Goal: Transaction & Acquisition: Purchase product/service

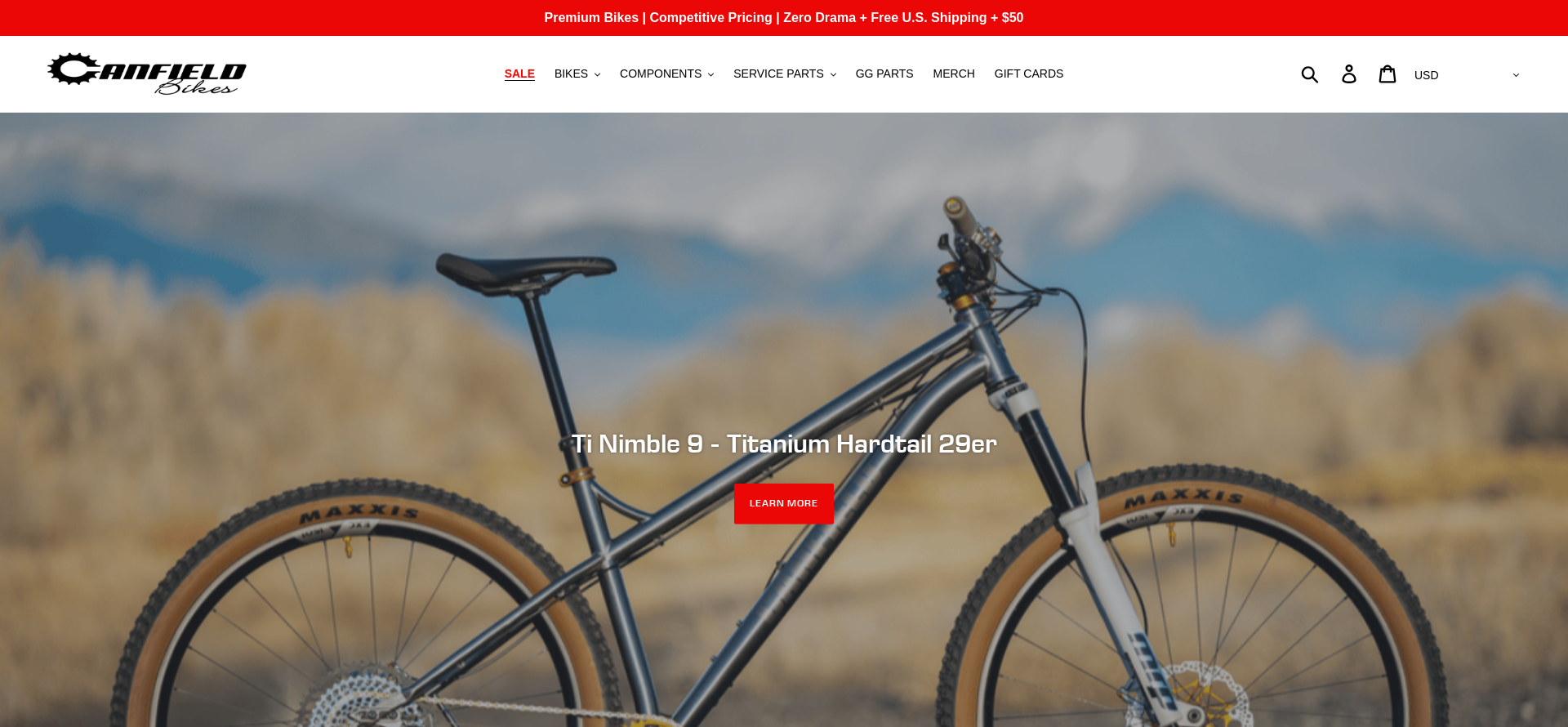
click at [535, 72] on span "SALE" at bounding box center [519, 74] width 30 height 14
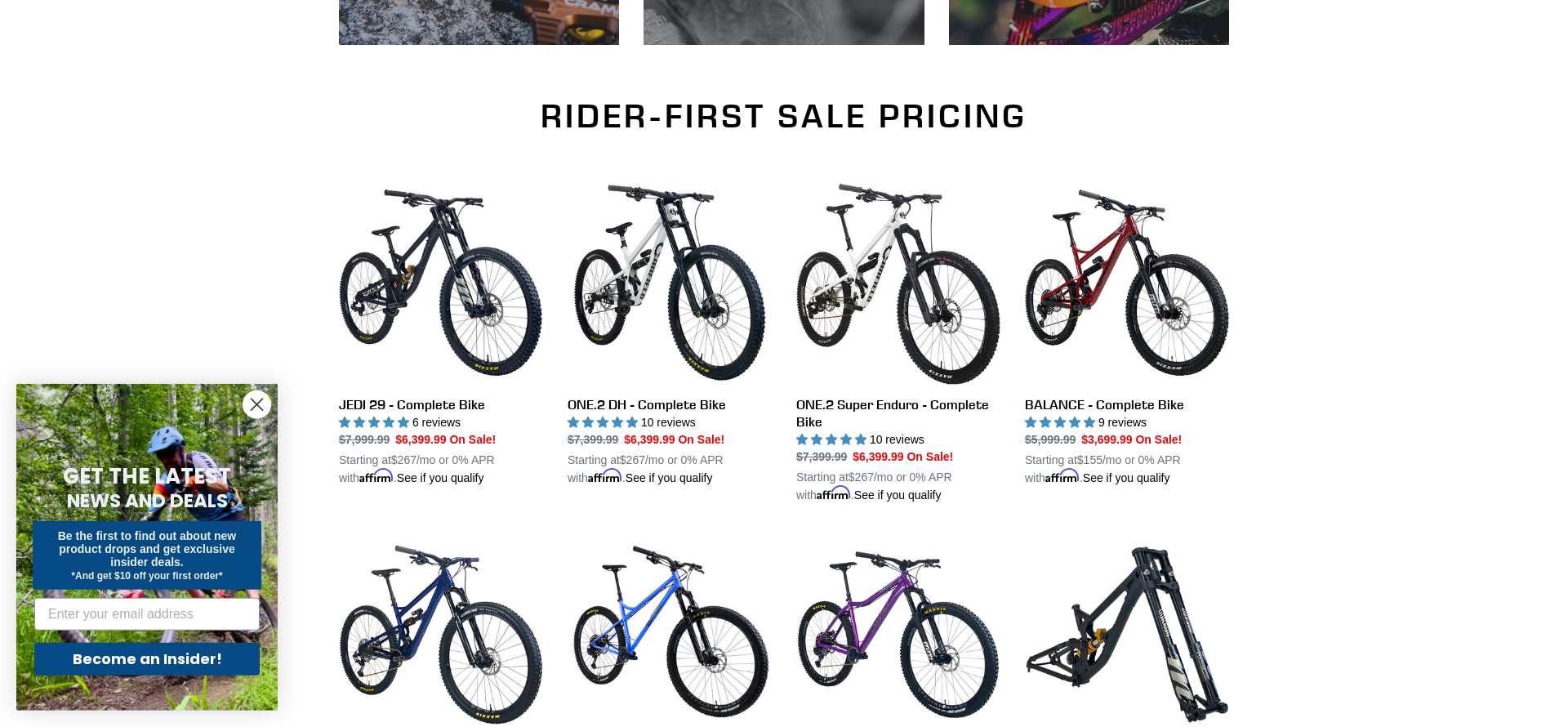
scroll to position [1024, 0]
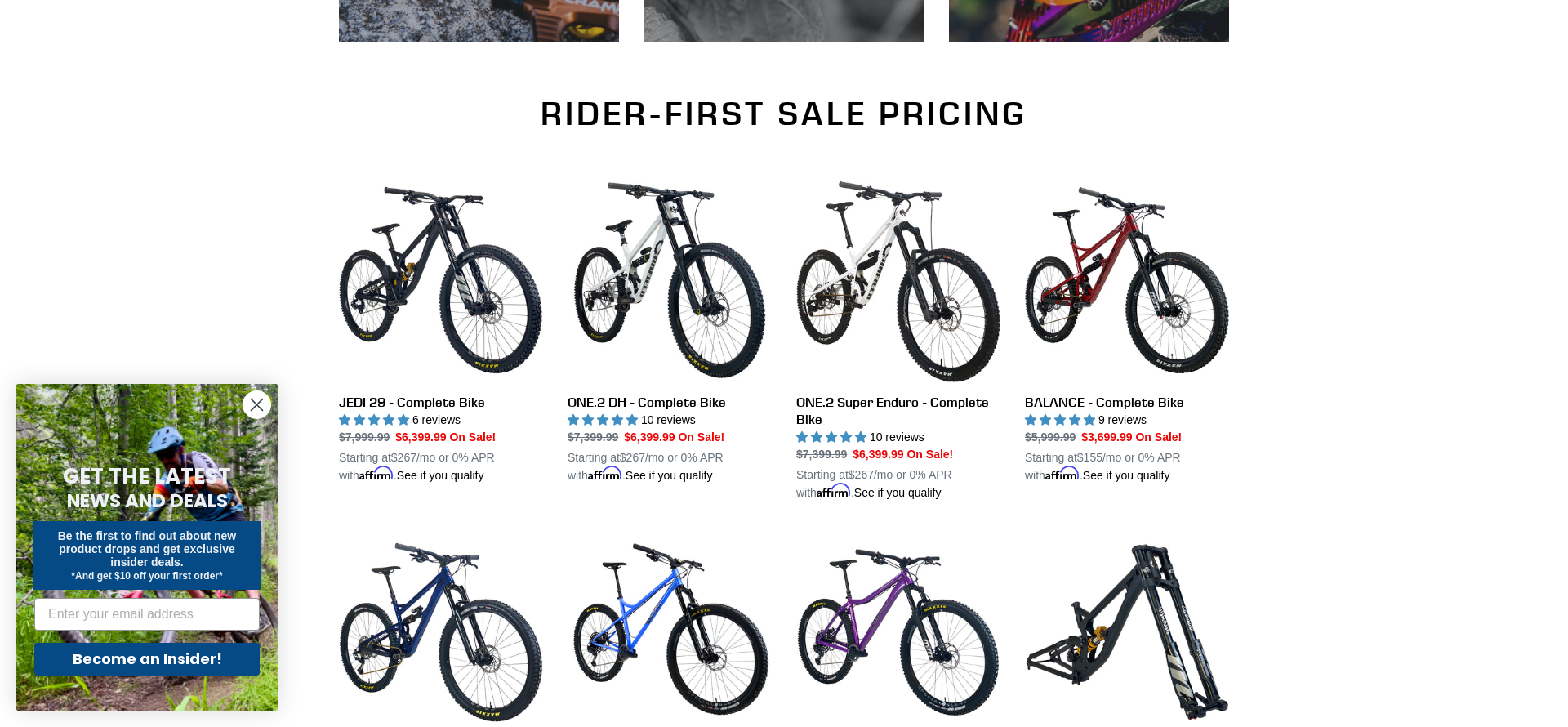
click at [264, 399] on circle "Close dialog" at bounding box center [256, 404] width 27 height 27
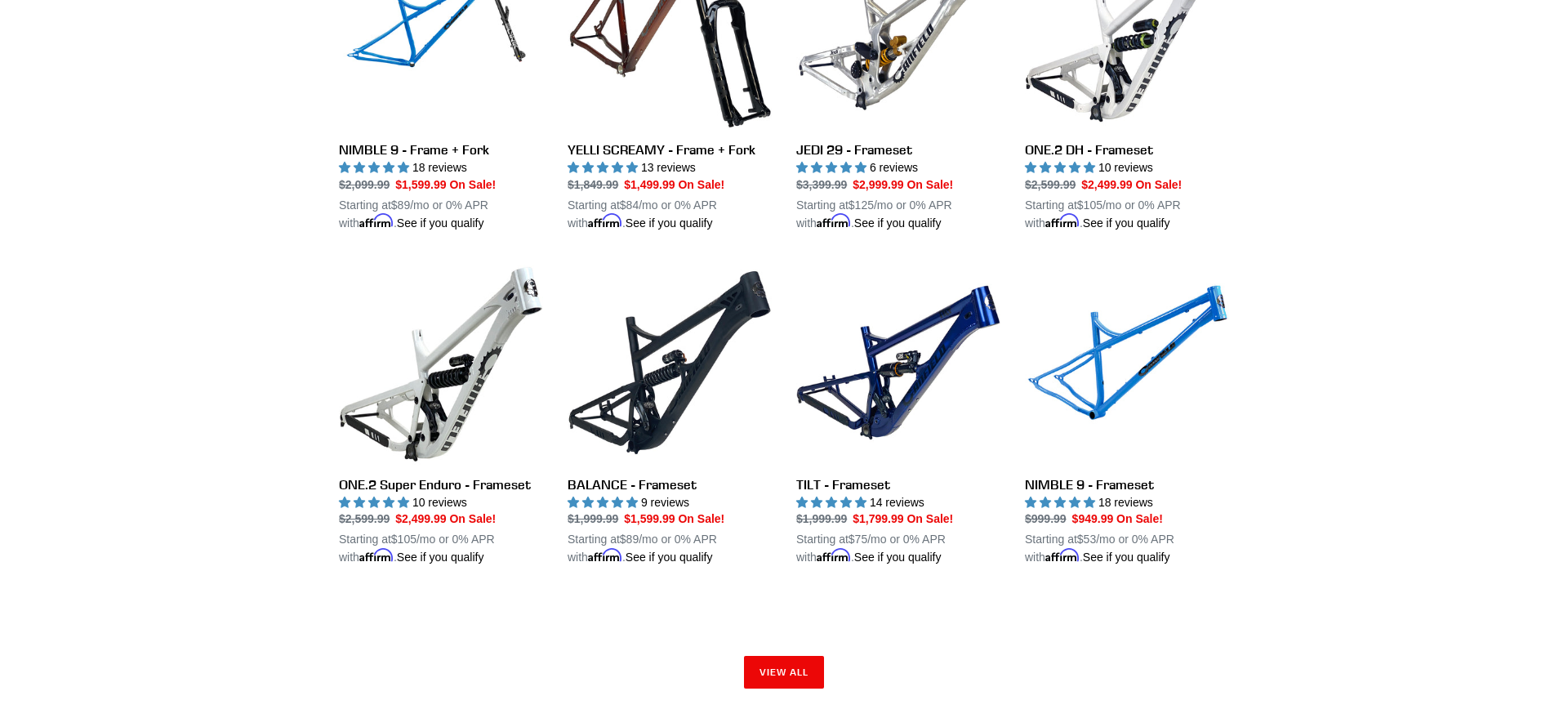
scroll to position [2327, 0]
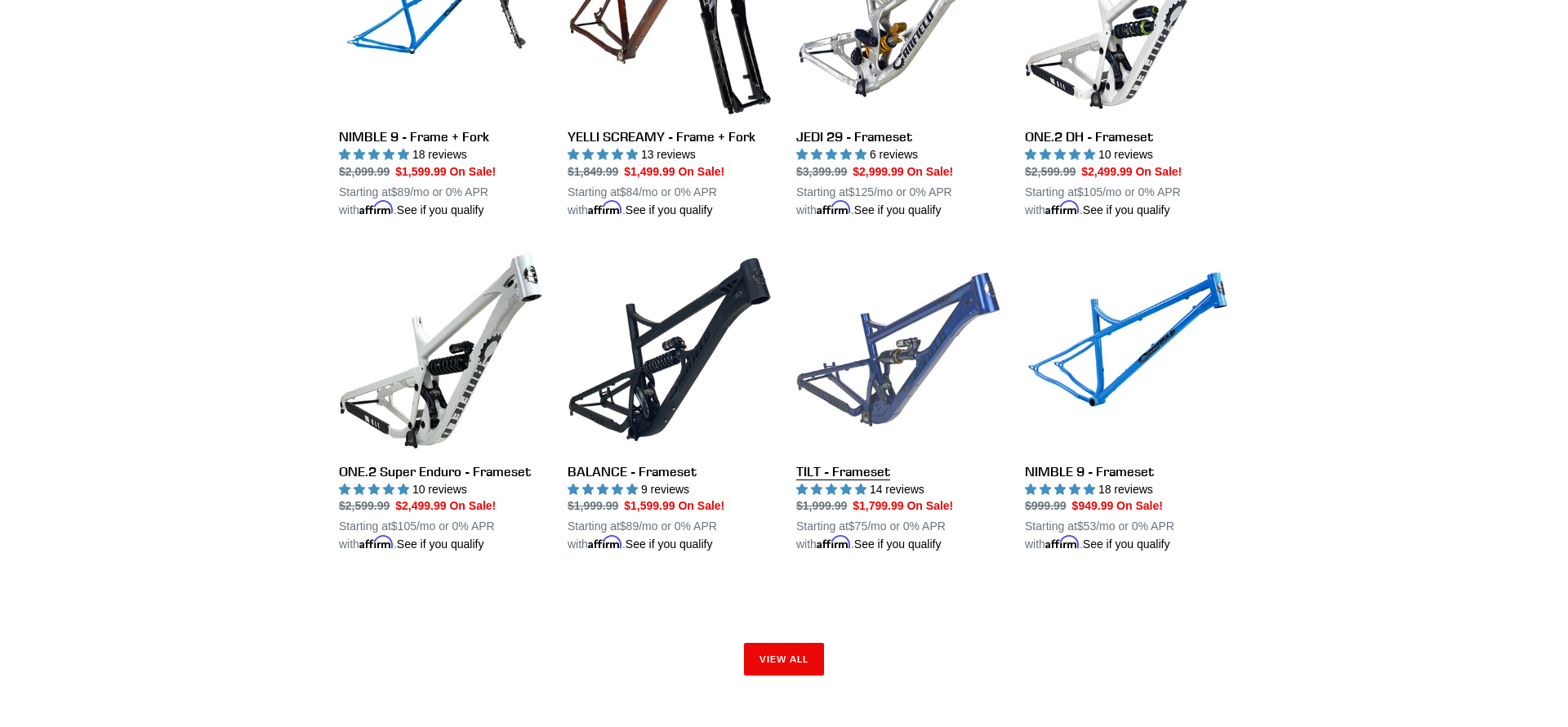
click at [867, 477] on link "TILT - Frameset" at bounding box center [898, 401] width 204 height 306
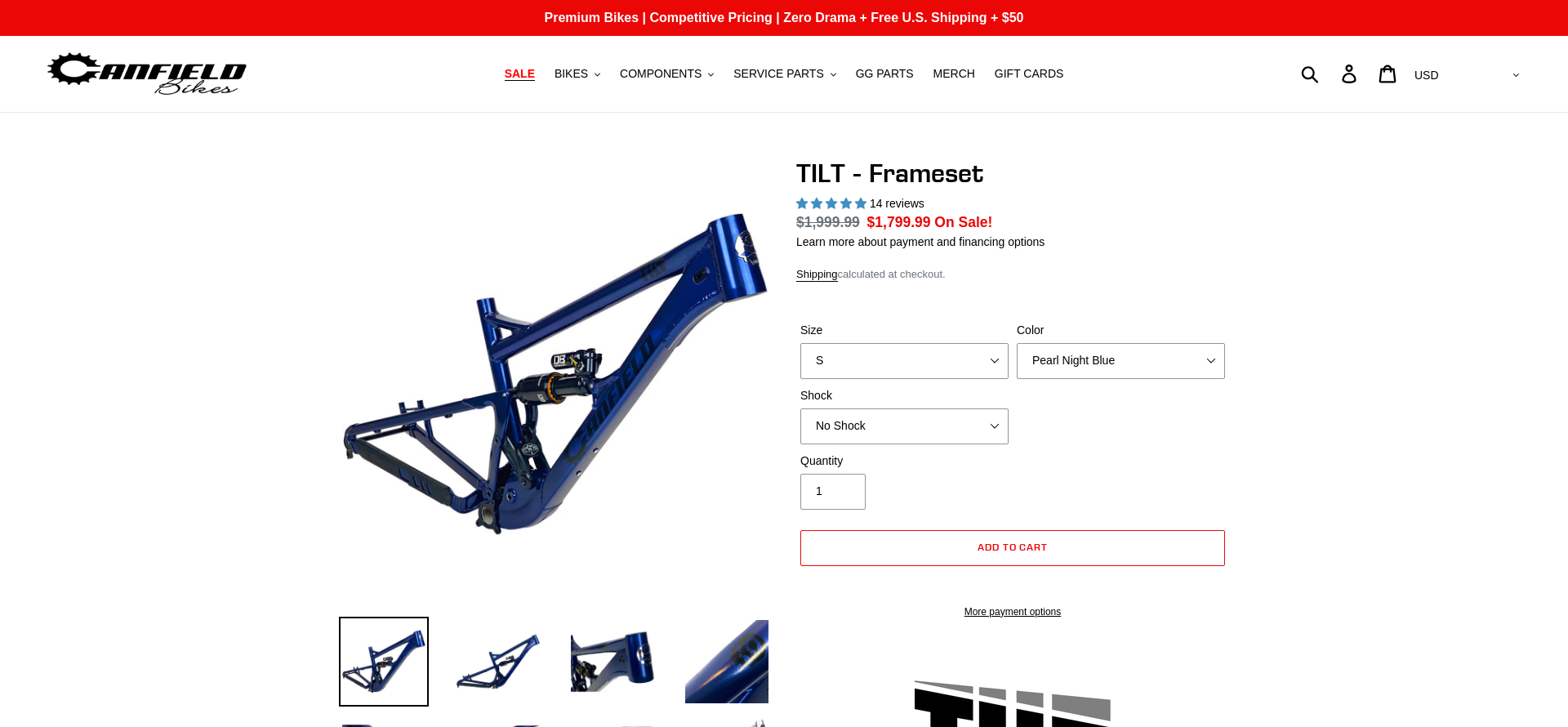
select select "highest-rating"
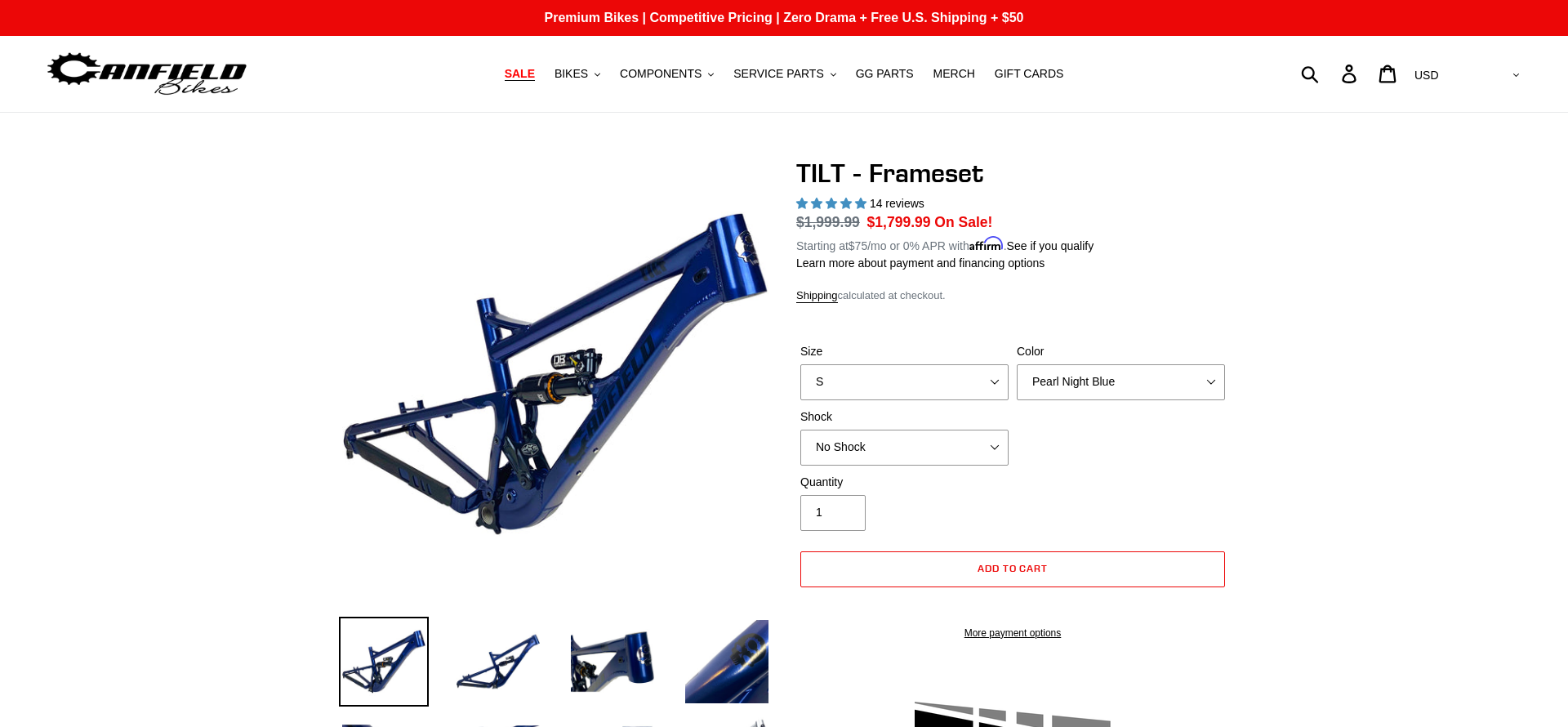
select select "L"
click option "L" at bounding box center [0, 0] width 0 height 0
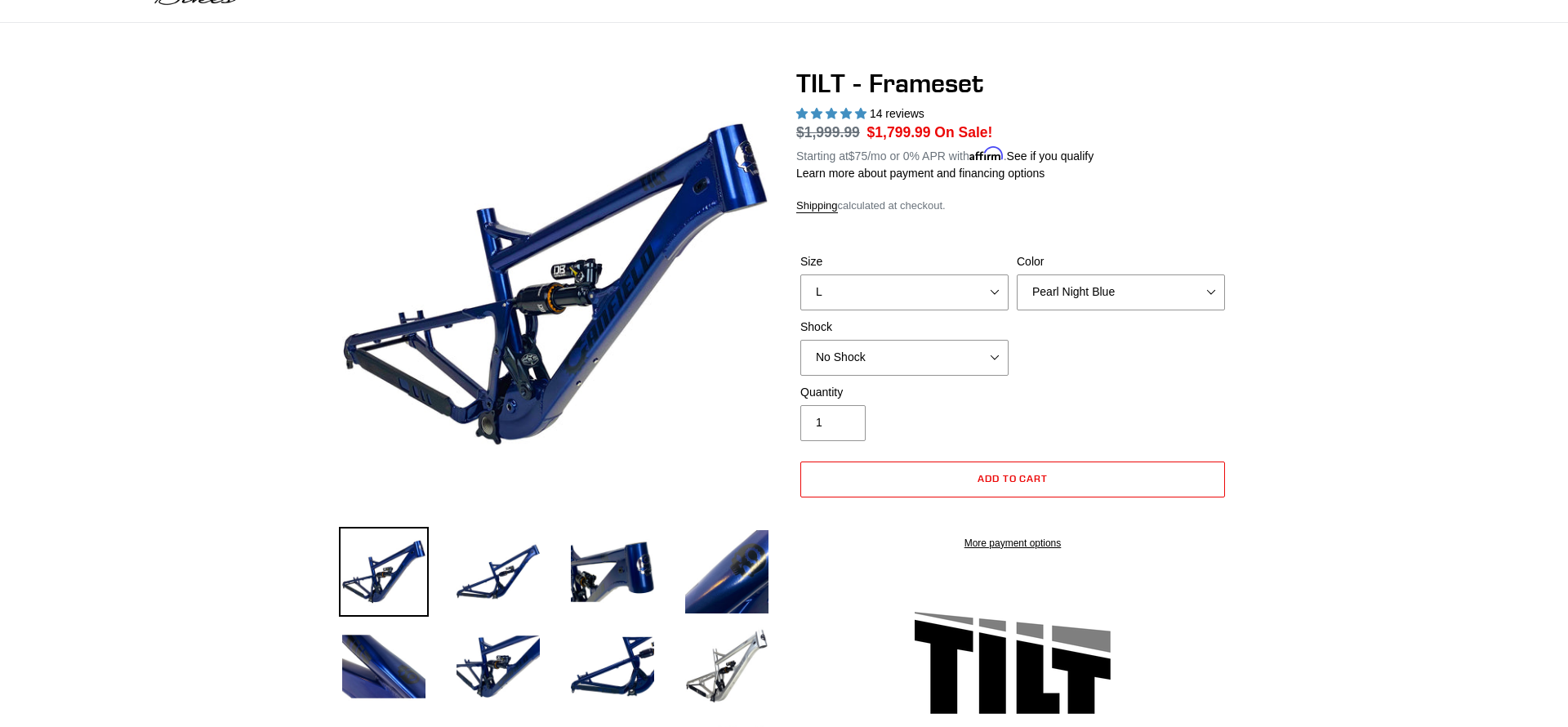
scroll to position [93, 0]
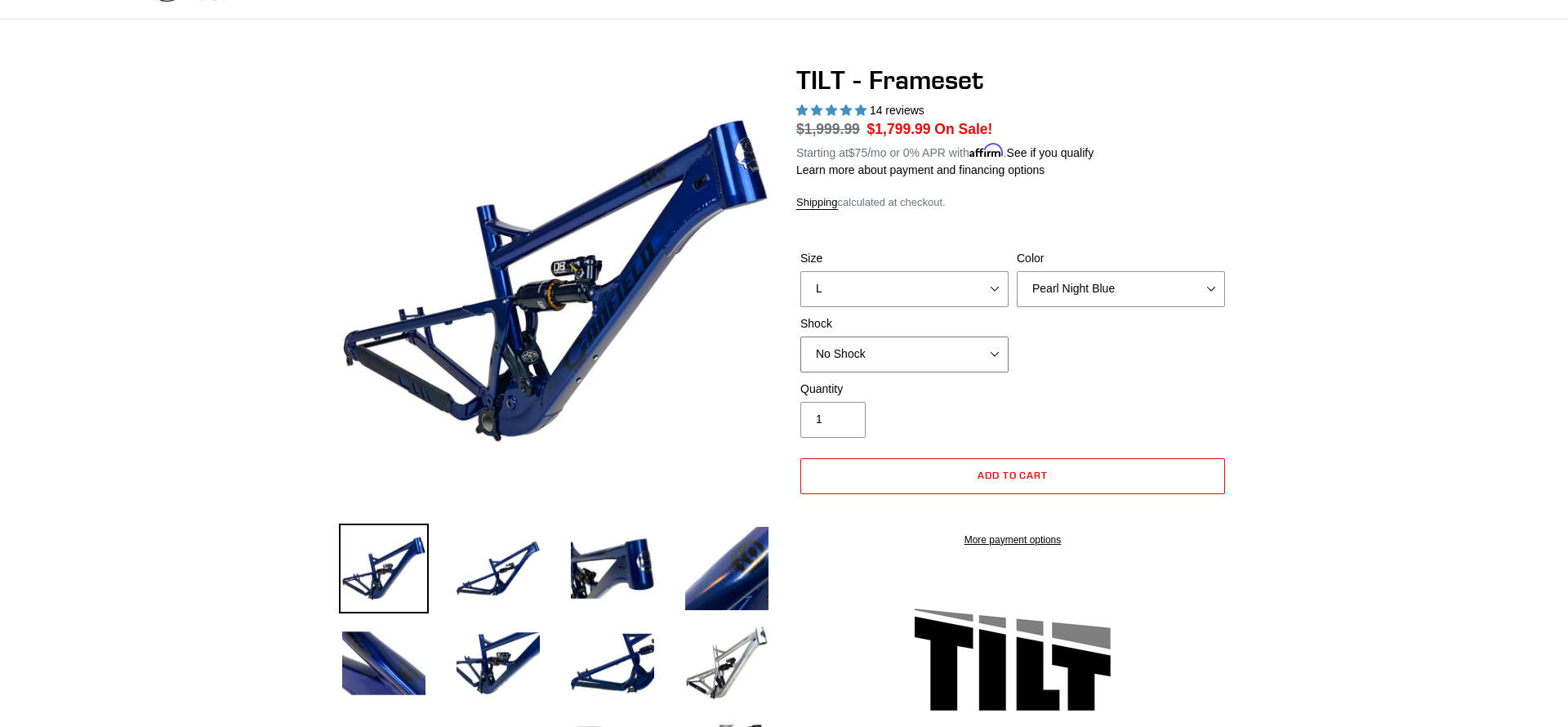
click at [800, 336] on select "No Shock Cane Creek DB Kitsuma Air RockShox Deluxe Ultimate Fox FLOAT X EXT Sto…" at bounding box center [904, 354] width 208 height 36
click option "RockShox Deluxe Ultimate" at bounding box center [0, 0] width 0 height 0
click at [997, 373] on div "Size S M L XL Color Pearl Night Blue Stealth Silver Shock No Shock Cane Creek D…" at bounding box center [1012, 315] width 433 height 131
click at [800, 336] on select "No Shock Cane Creek DB Kitsuma Air RockShox Deluxe Ultimate Fox FLOAT X EXT Sto…" at bounding box center [904, 354] width 208 height 36
click option "Fox FLOAT X" at bounding box center [0, 0] width 0 height 0
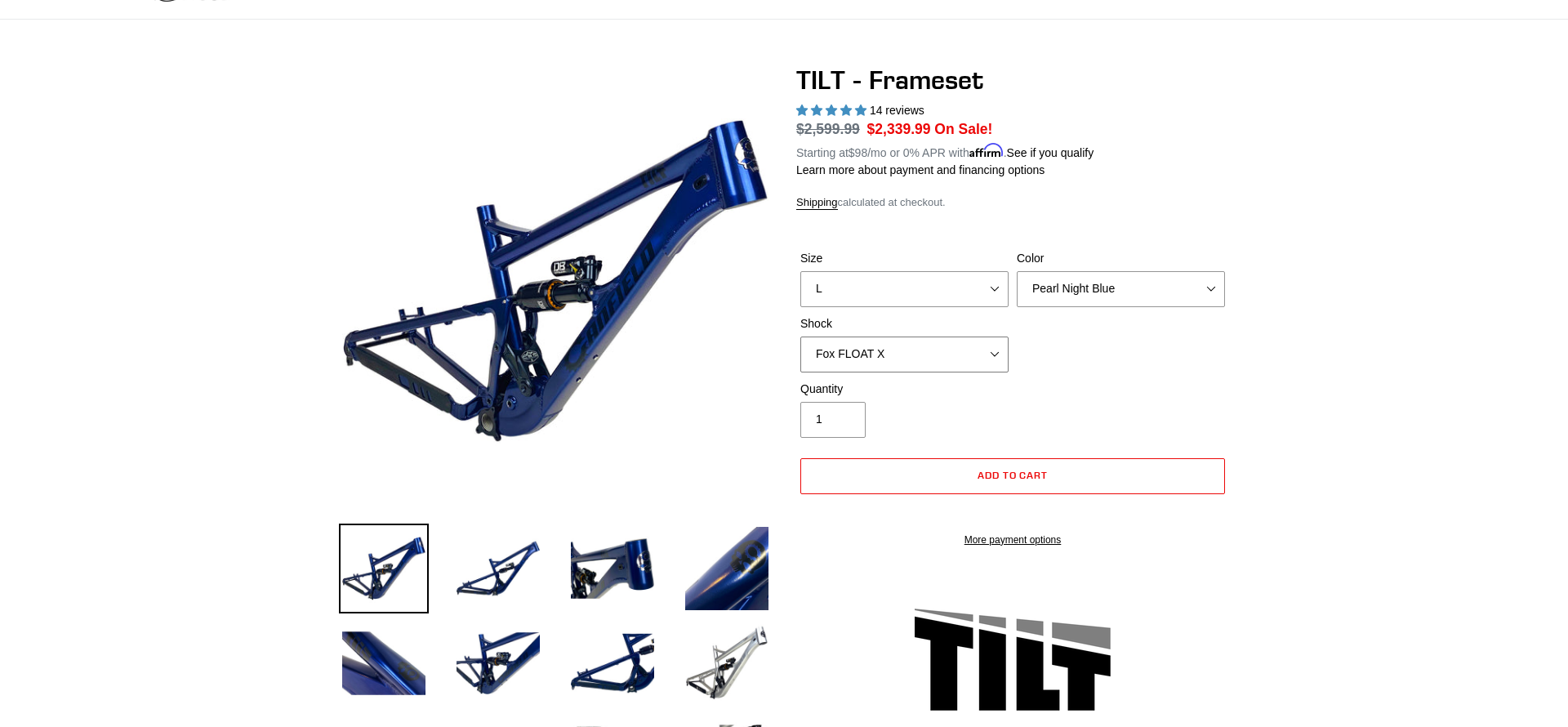
click at [800, 336] on select "No Shock Cane Creek DB Kitsuma Air RockShox Deluxe Ultimate Fox FLOAT X EXT Sto…" at bounding box center [904, 354] width 208 height 36
select select "No Shock"
click option "No Shock" at bounding box center [0, 0] width 0 height 0
